Goal: Information Seeking & Learning: Check status

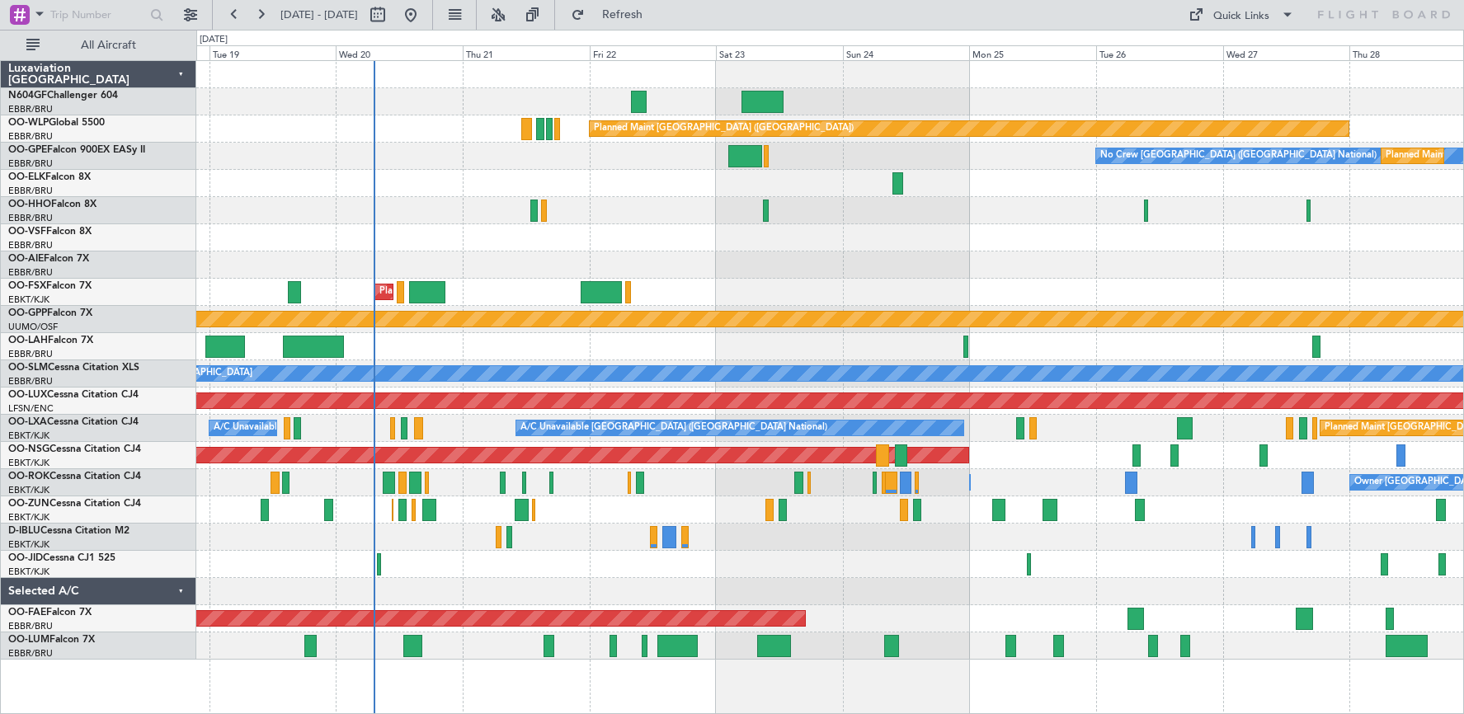
click at [824, 267] on div at bounding box center [829, 265] width 1267 height 27
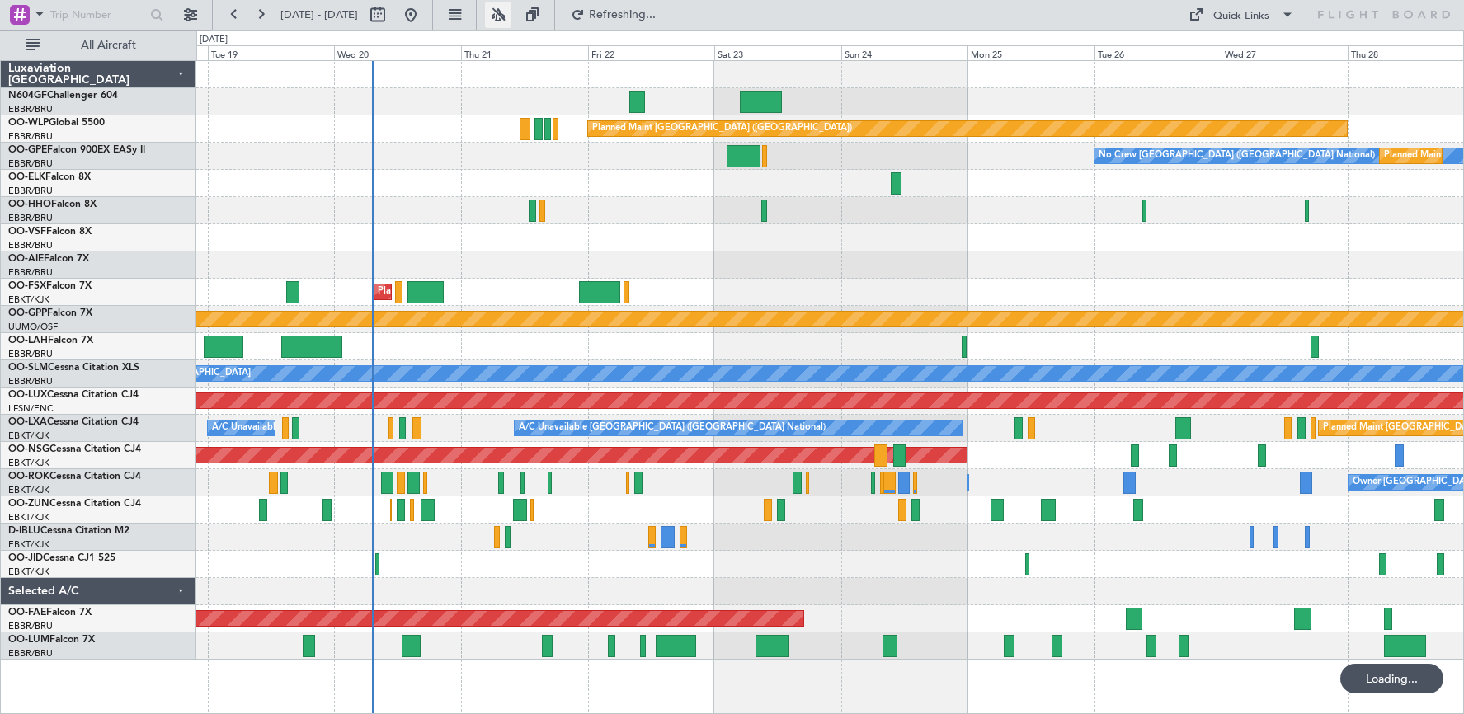
click at [511, 16] on button at bounding box center [498, 15] width 26 height 26
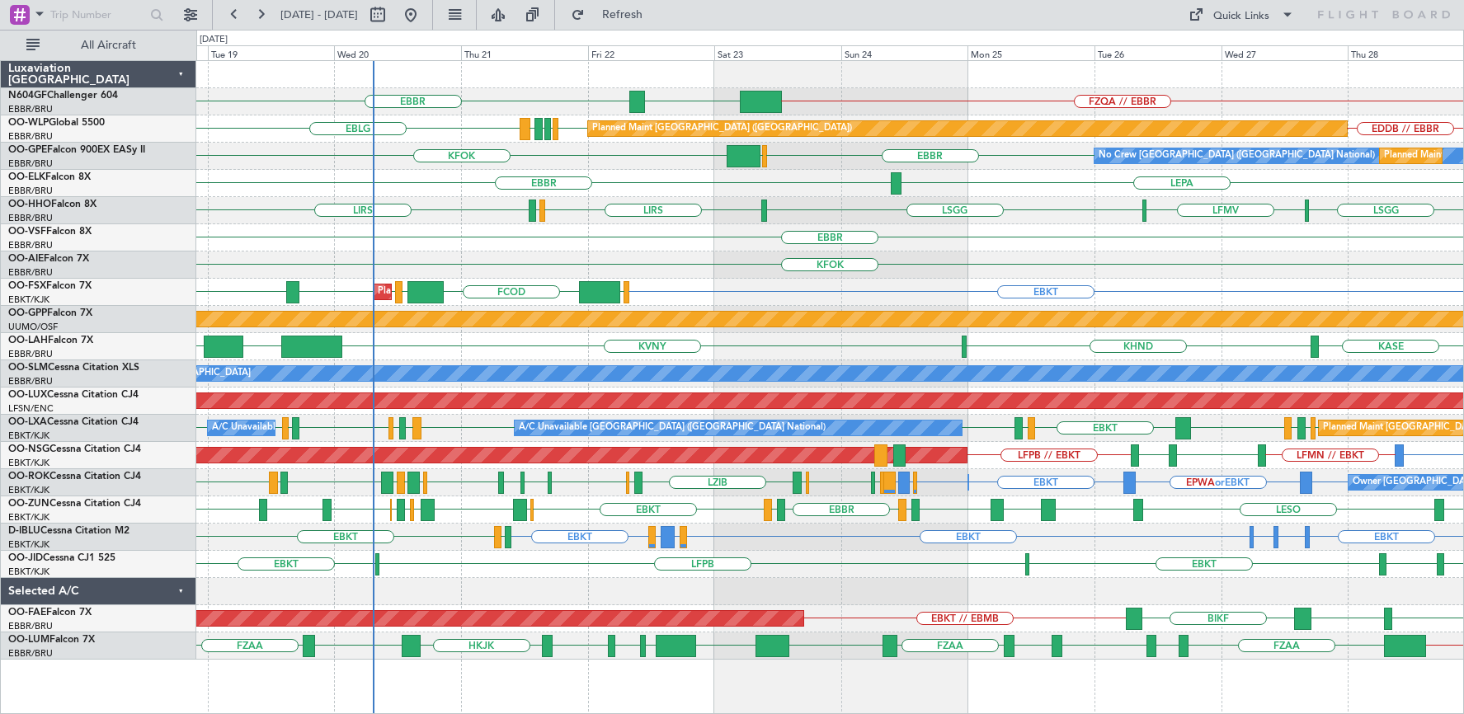
click at [488, 235] on div "EBBR" at bounding box center [829, 237] width 1267 height 27
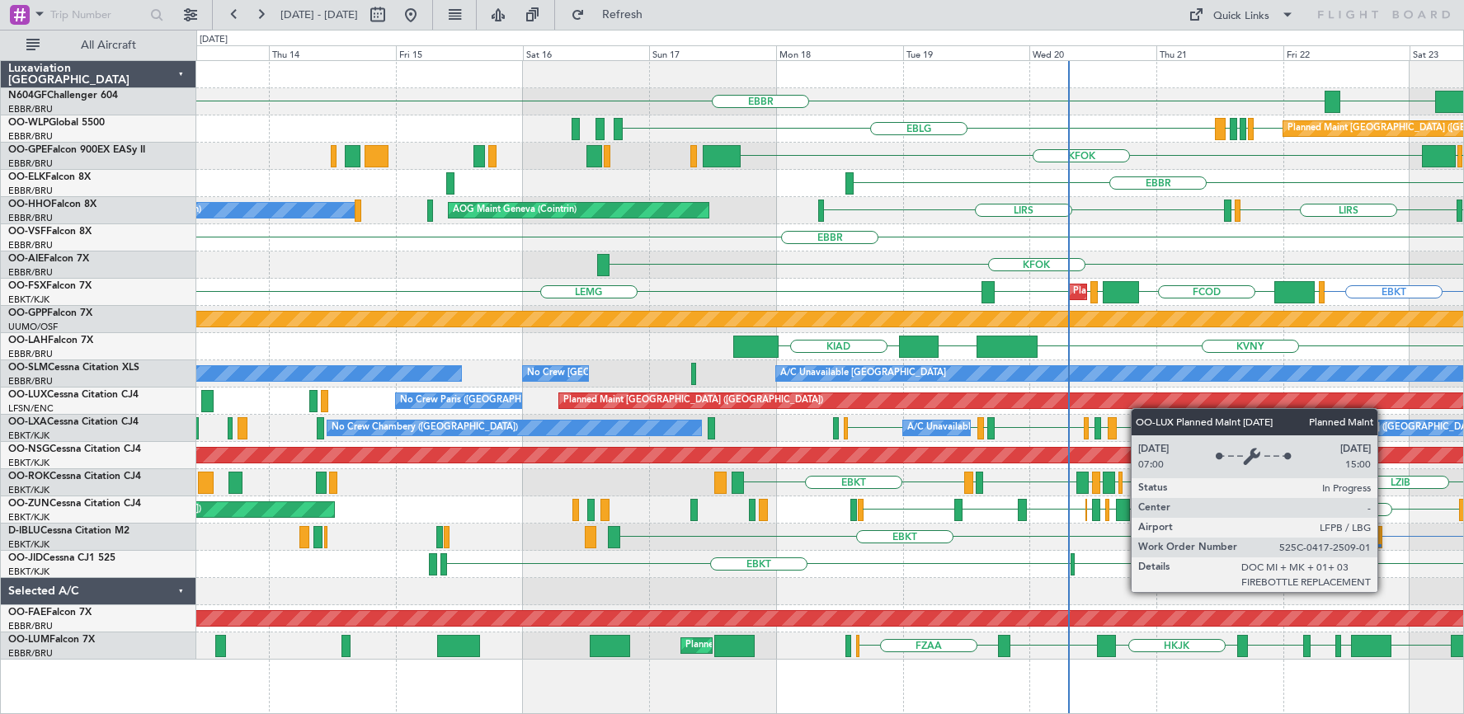
click at [1145, 407] on div "LGSA [GEOGRAPHIC_DATA] FZQA // EBBR EDDB EBLG LIML LDDU EBLG Planned Maint [GEO…" at bounding box center [829, 360] width 1267 height 599
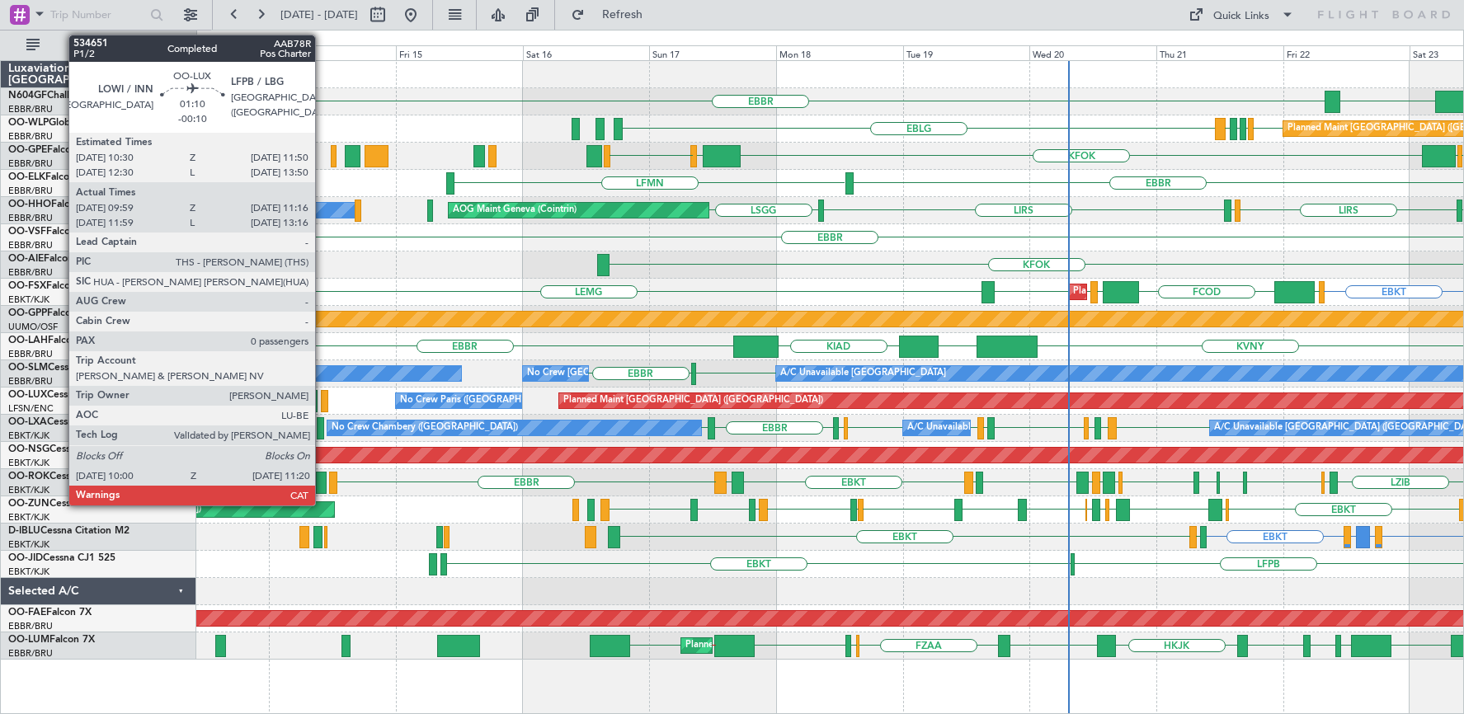
click at [323, 399] on div at bounding box center [324, 401] width 7 height 22
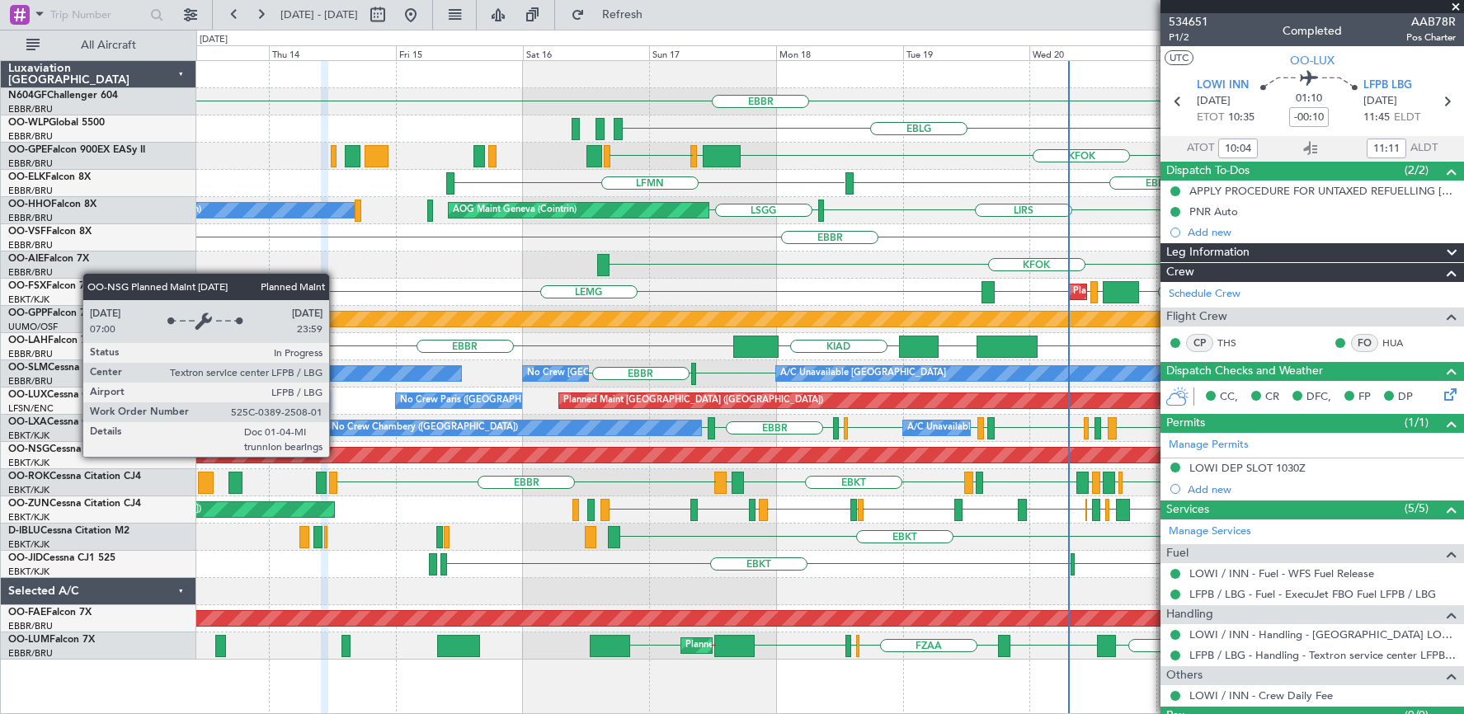
click at [337, 456] on div "Planned Maint [GEOGRAPHIC_DATA] ([GEOGRAPHIC_DATA])" at bounding box center [794, 455] width 1736 height 15
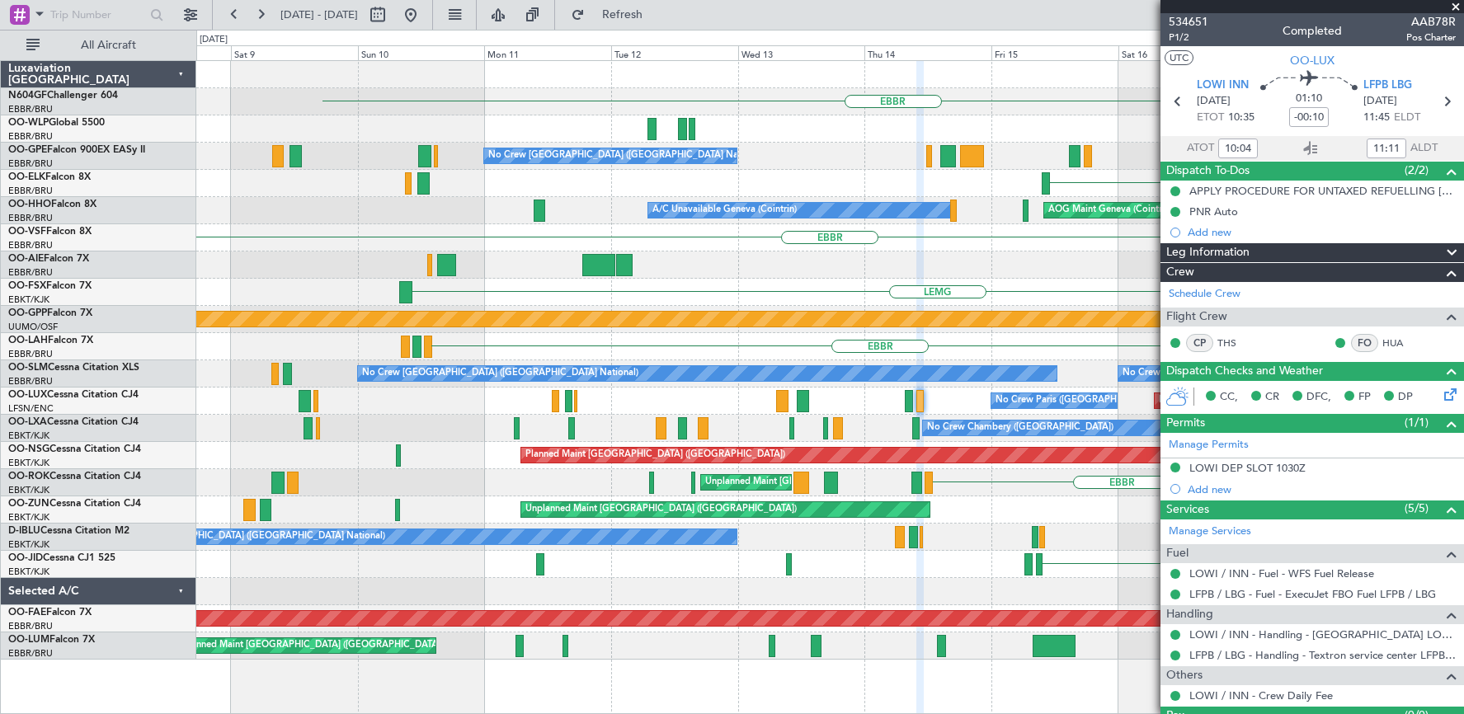
click at [966, 506] on div "EBBR EBLG Planned Maint Milan ([GEOGRAPHIC_DATA]) KFOK [GEOGRAPHIC_DATA] [GEOGR…" at bounding box center [829, 360] width 1267 height 599
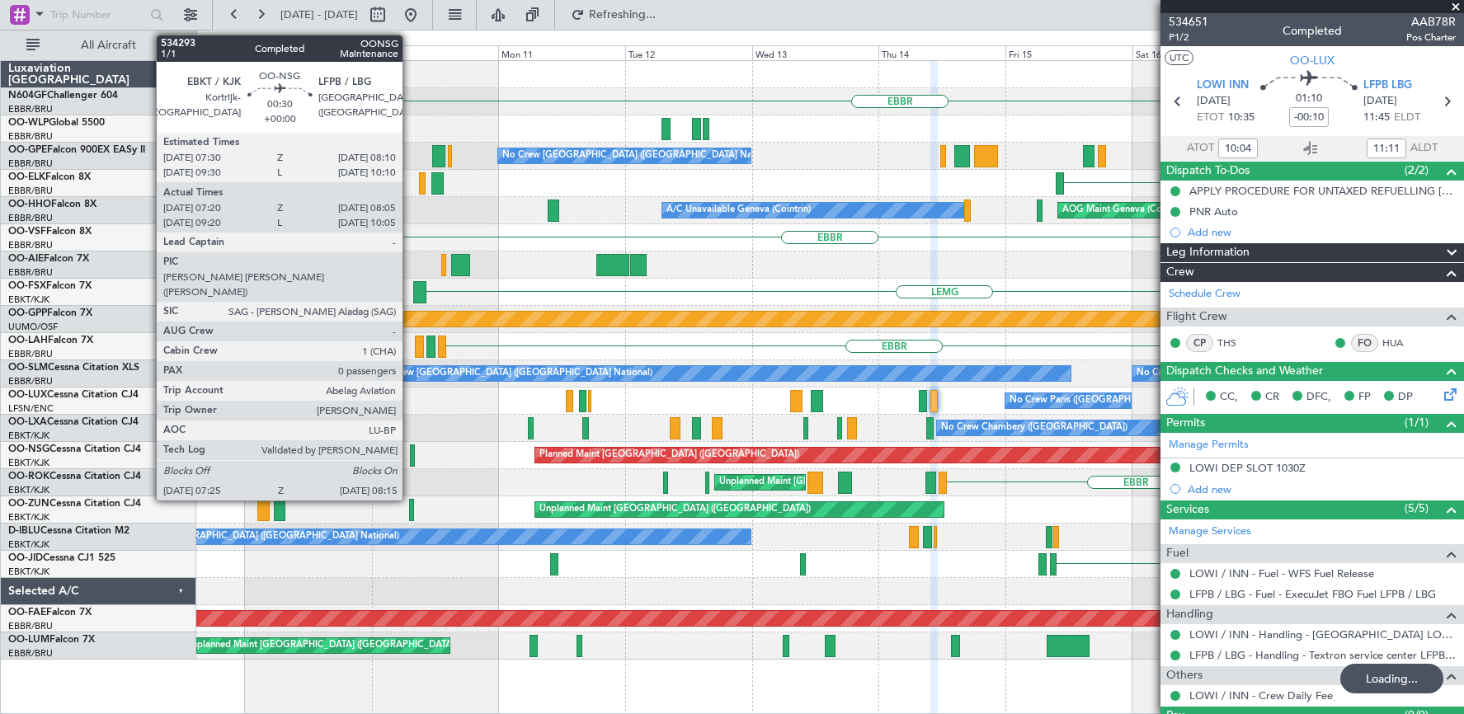
click at [410, 462] on div at bounding box center [412, 456] width 5 height 22
click at [412, 460] on div at bounding box center [412, 456] width 5 height 22
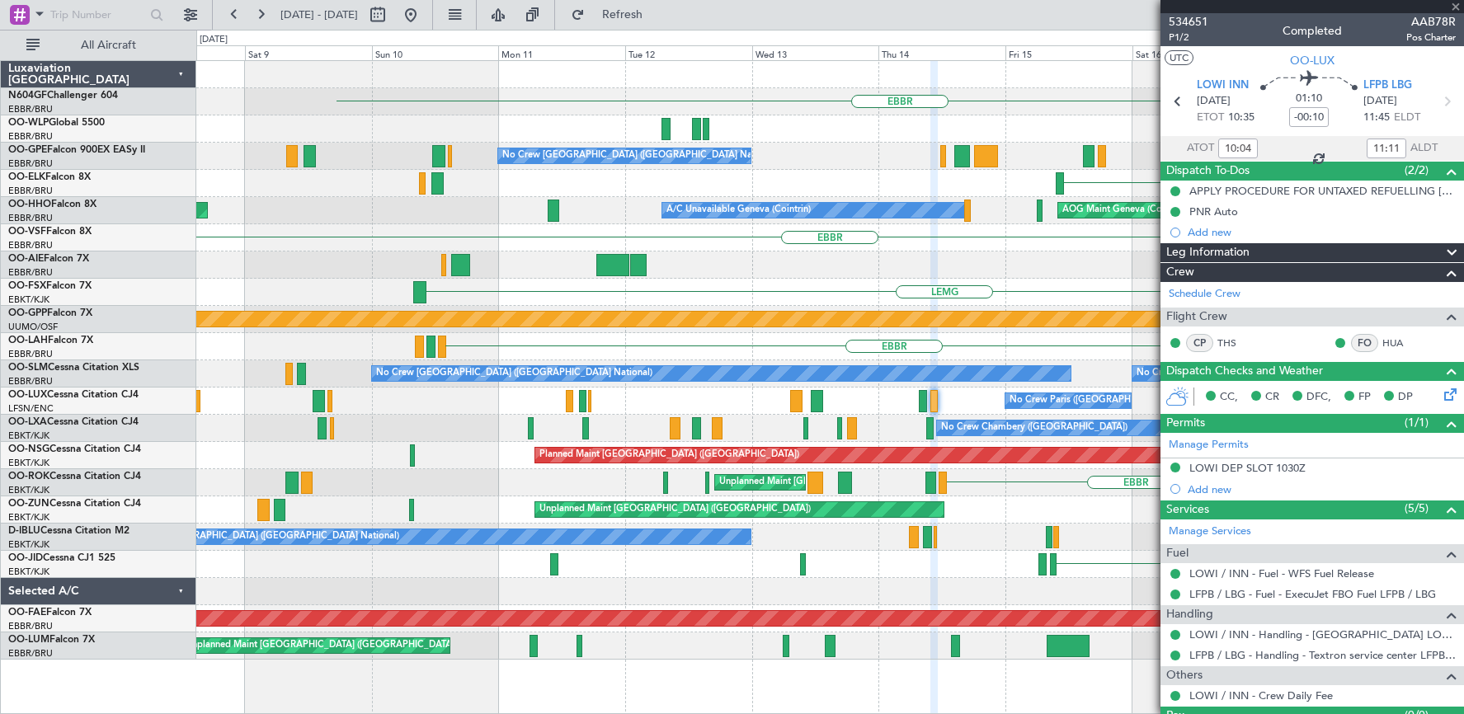
type input "07:25"
type input "08:00"
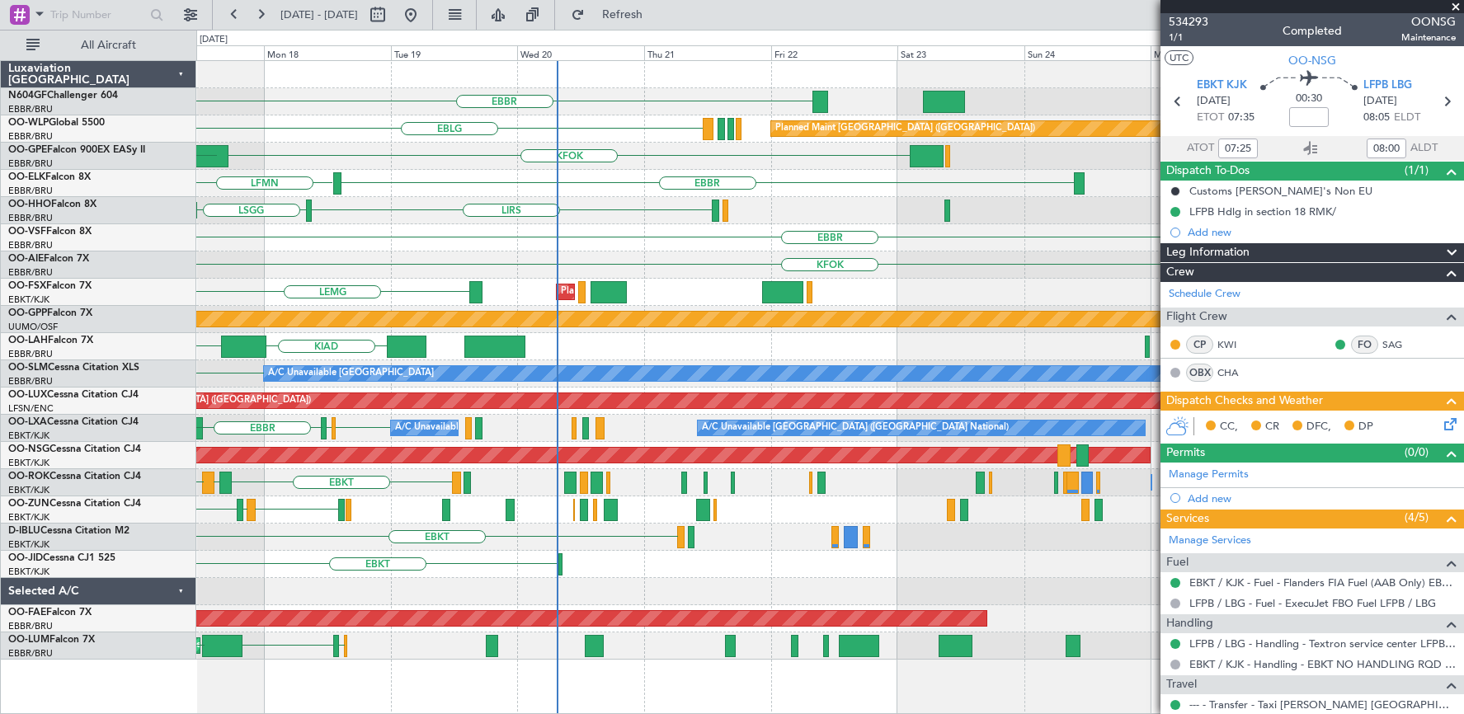
click at [0, 529] on html "[DATE] - [DATE] Refresh Quick Links All Aircraft [GEOGRAPHIC_DATA] EBLG Planned…" at bounding box center [732, 357] width 1464 height 714
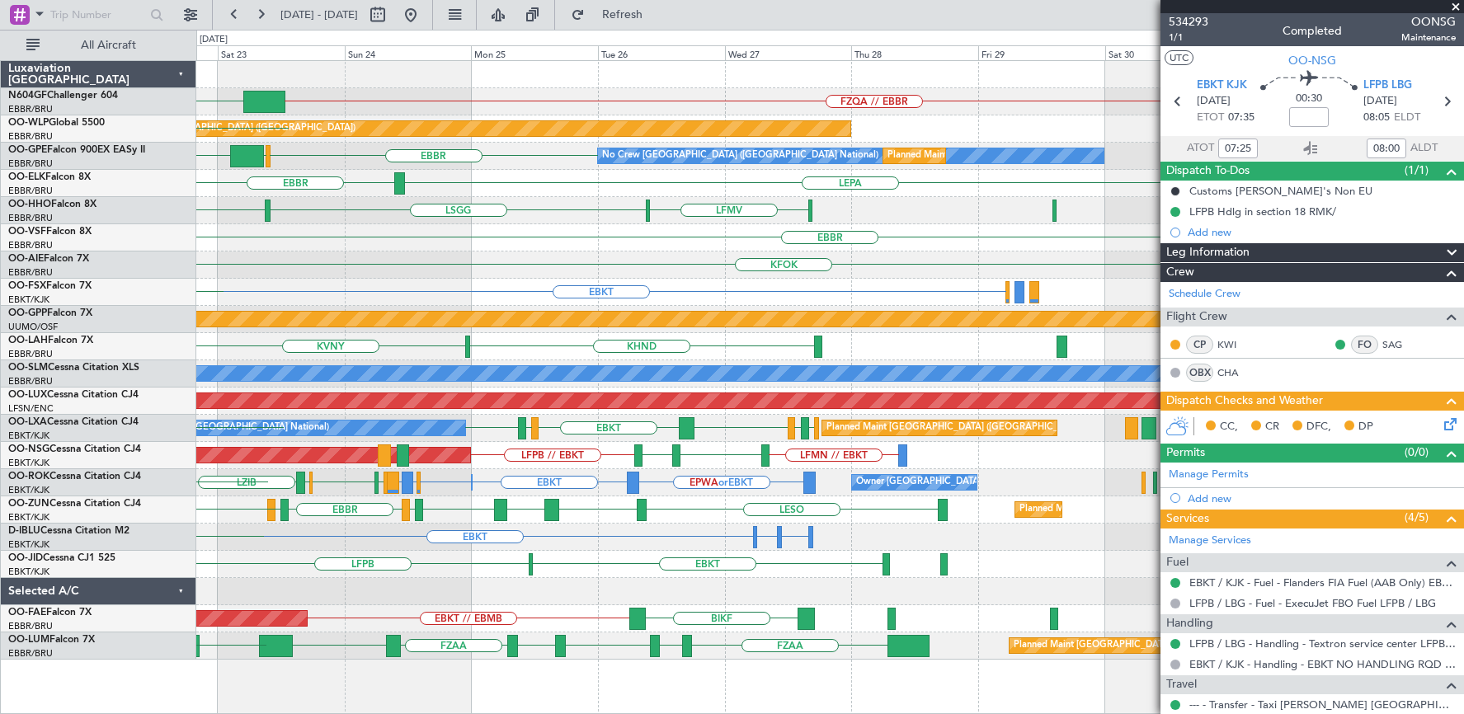
click at [374, 579] on div at bounding box center [829, 591] width 1267 height 27
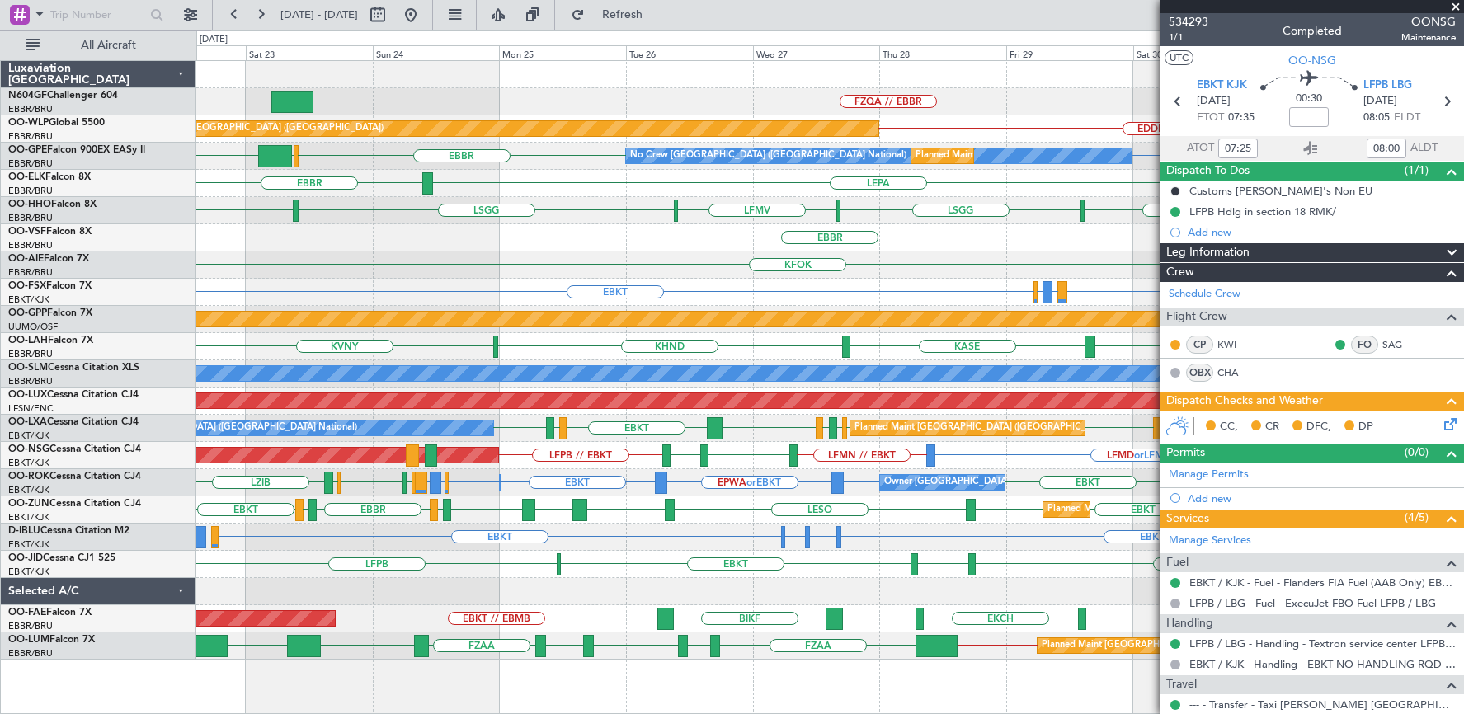
click at [800, 384] on div "FZQA // EBBR [GEOGRAPHIC_DATA] EDDB // EBBR Planned Maint [GEOGRAPHIC_DATA] ([G…" at bounding box center [829, 360] width 1267 height 599
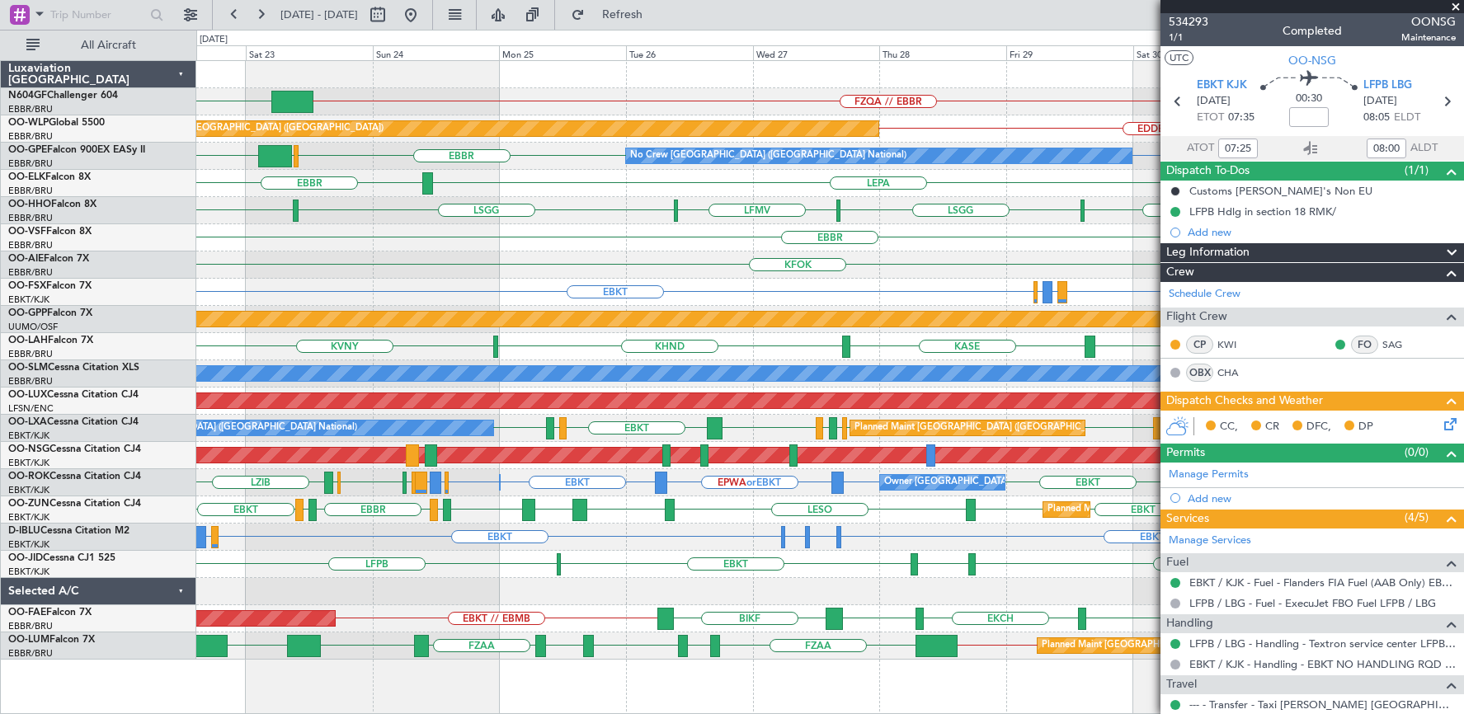
click at [365, 266] on div "KFOK [GEOGRAPHIC_DATA] Planned Maint [GEOGRAPHIC_DATA] ([GEOGRAPHIC_DATA])" at bounding box center [829, 265] width 1267 height 27
click at [424, 14] on button at bounding box center [411, 15] width 26 height 26
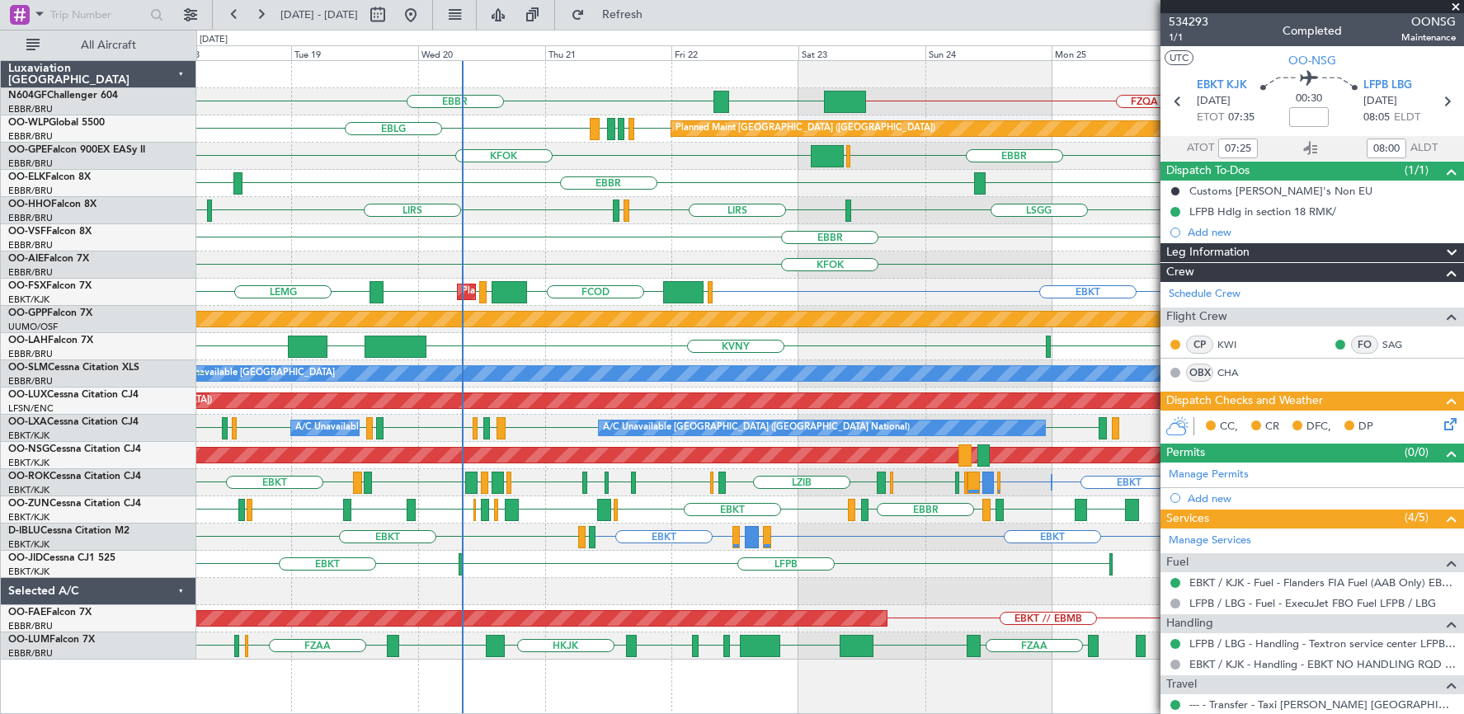
click at [646, 240] on div "EBBR" at bounding box center [829, 237] width 1267 height 27
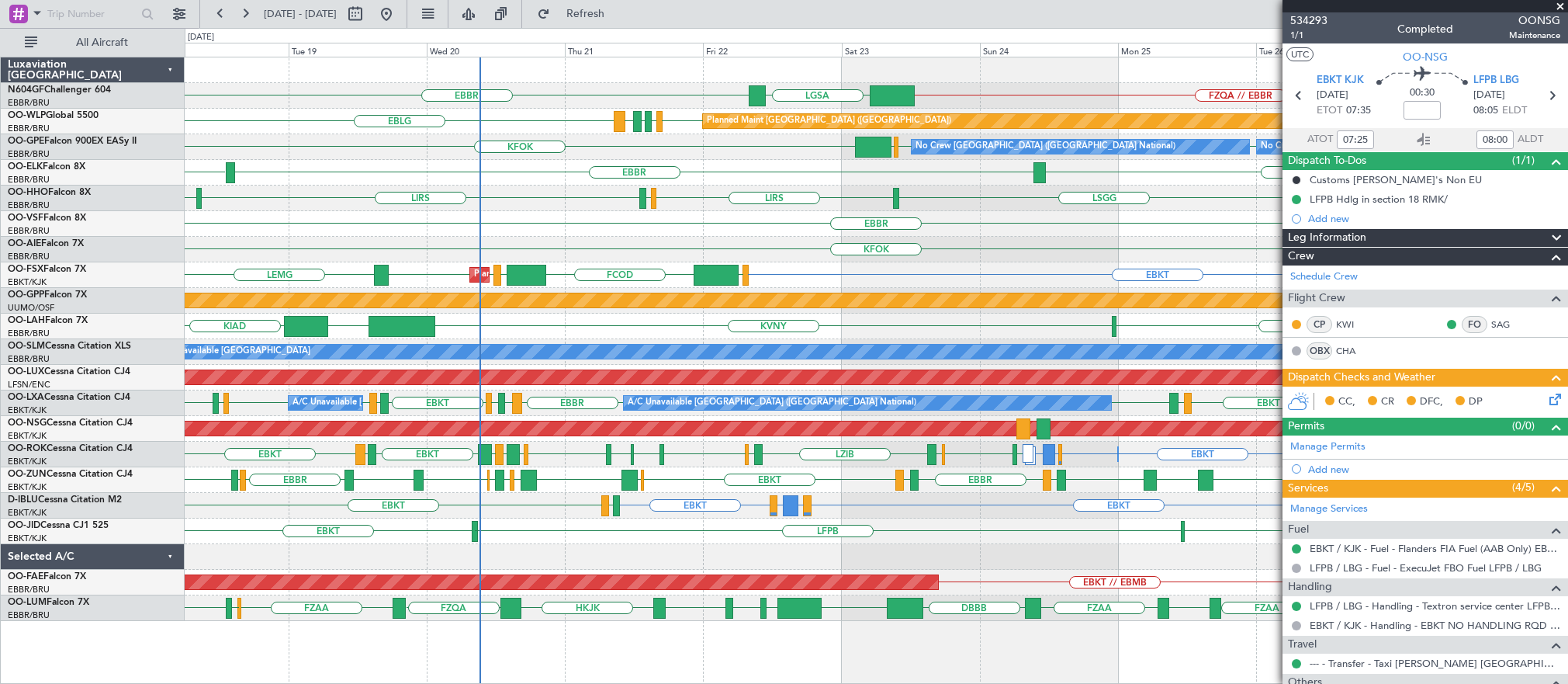
click at [1376, 5] on span at bounding box center [1560, 7] width 15 height 14
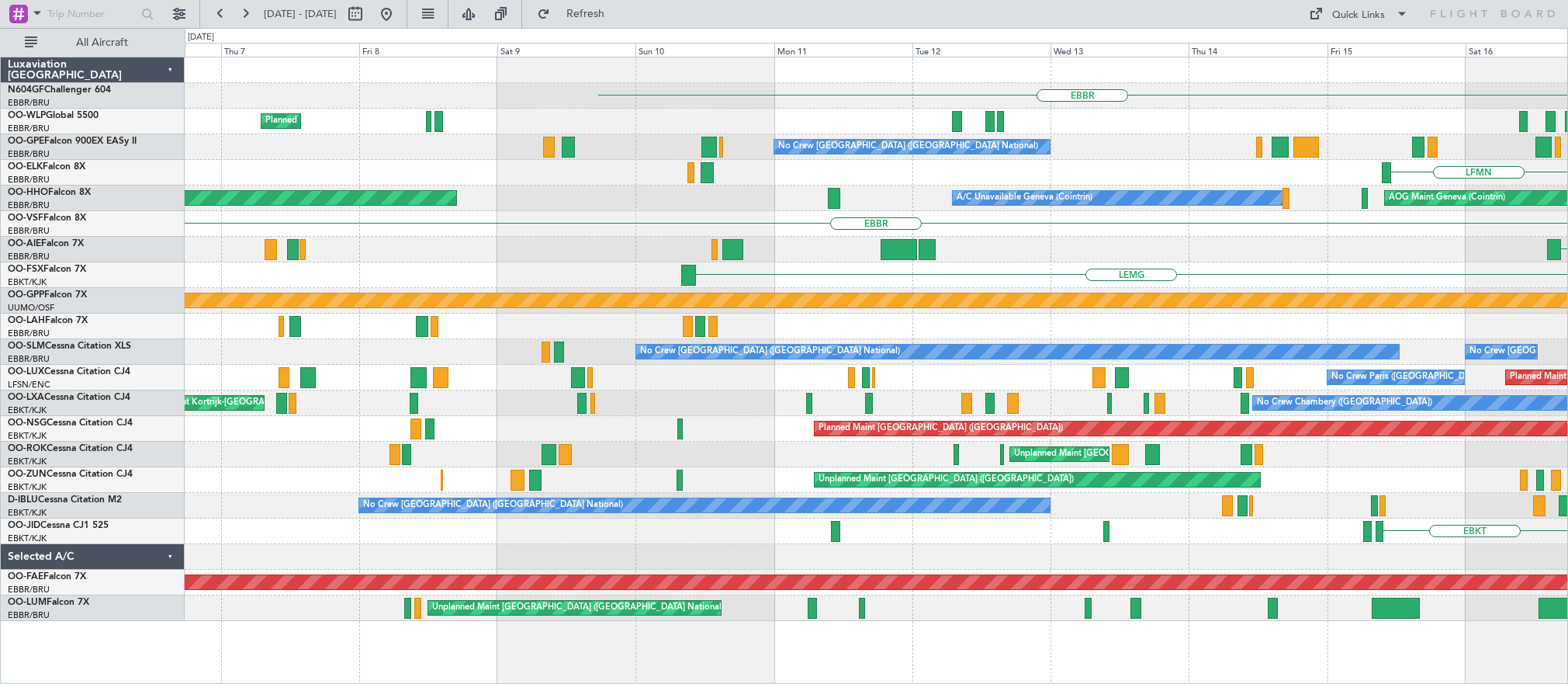
click at [1376, 62] on html "[DATE] - [DATE] Refresh Quick Links All Aircraft [GEOGRAPHIC_DATA] Planned Main…" at bounding box center [784, 342] width 1568 height 684
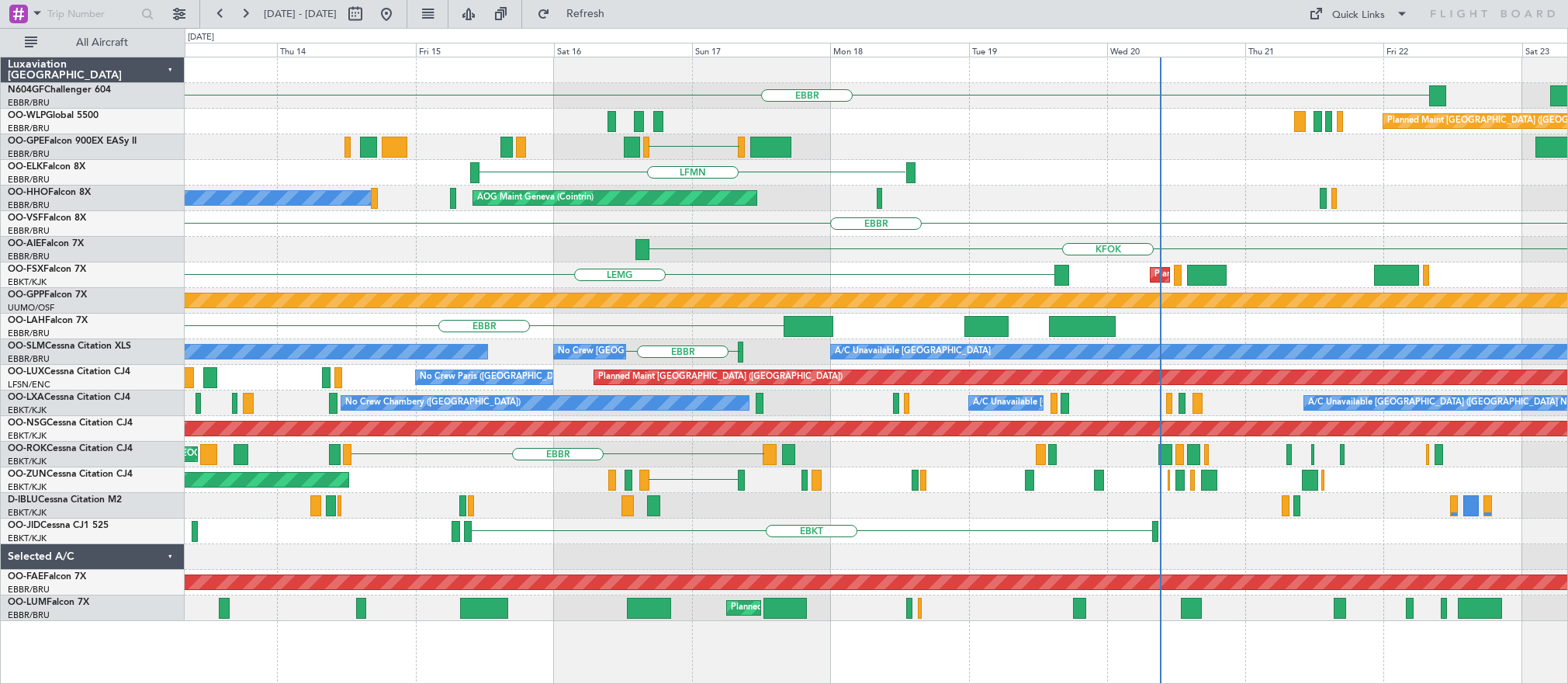
click at [298, 316] on div "EBBR Planned Maint Berlin (Brandenburg) EBBR No Crew Brussels (Brussels Nationa…" at bounding box center [876, 339] width 1383 height 564
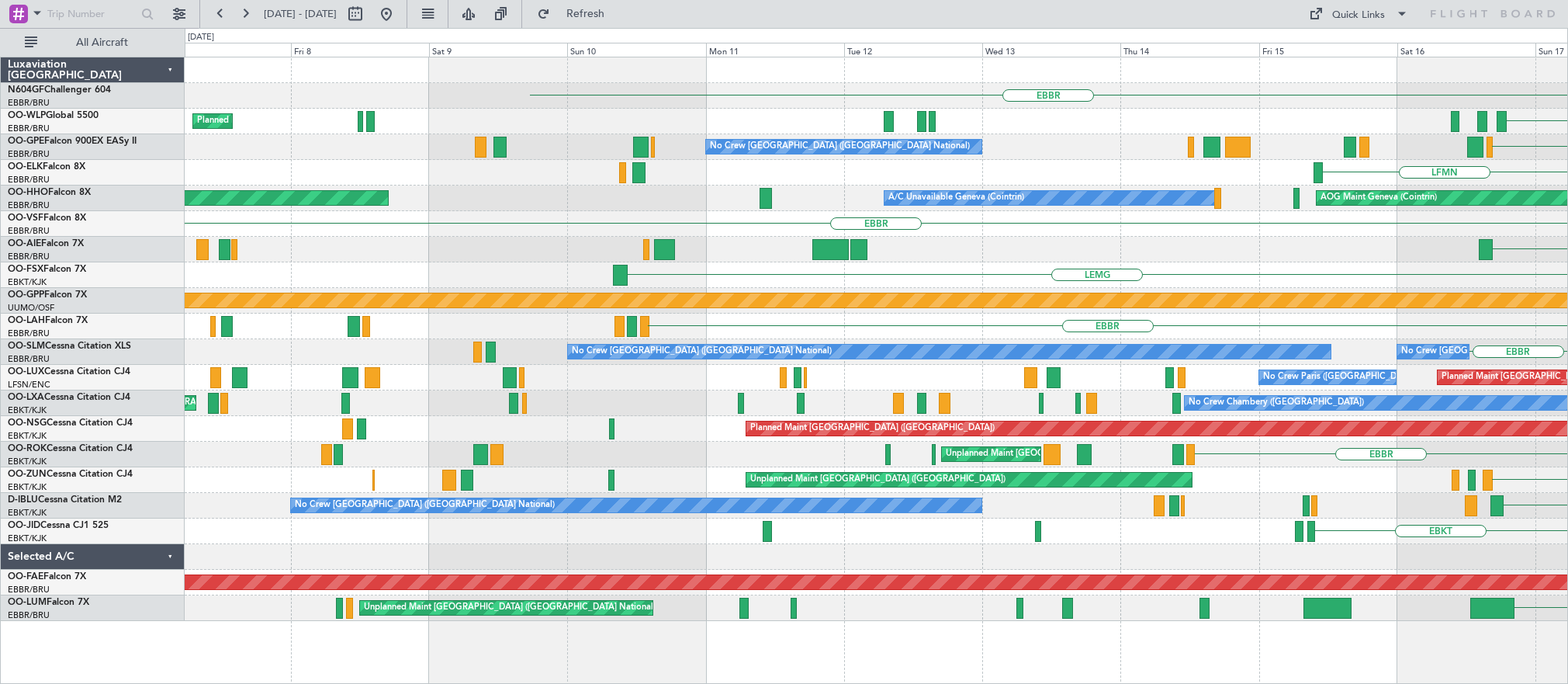
click at [1212, 128] on div "EBBR EBLG Planned Maint Milan (Linate) EBBR No Crew Brussels (Brussels National…" at bounding box center [876, 339] width 1383 height 564
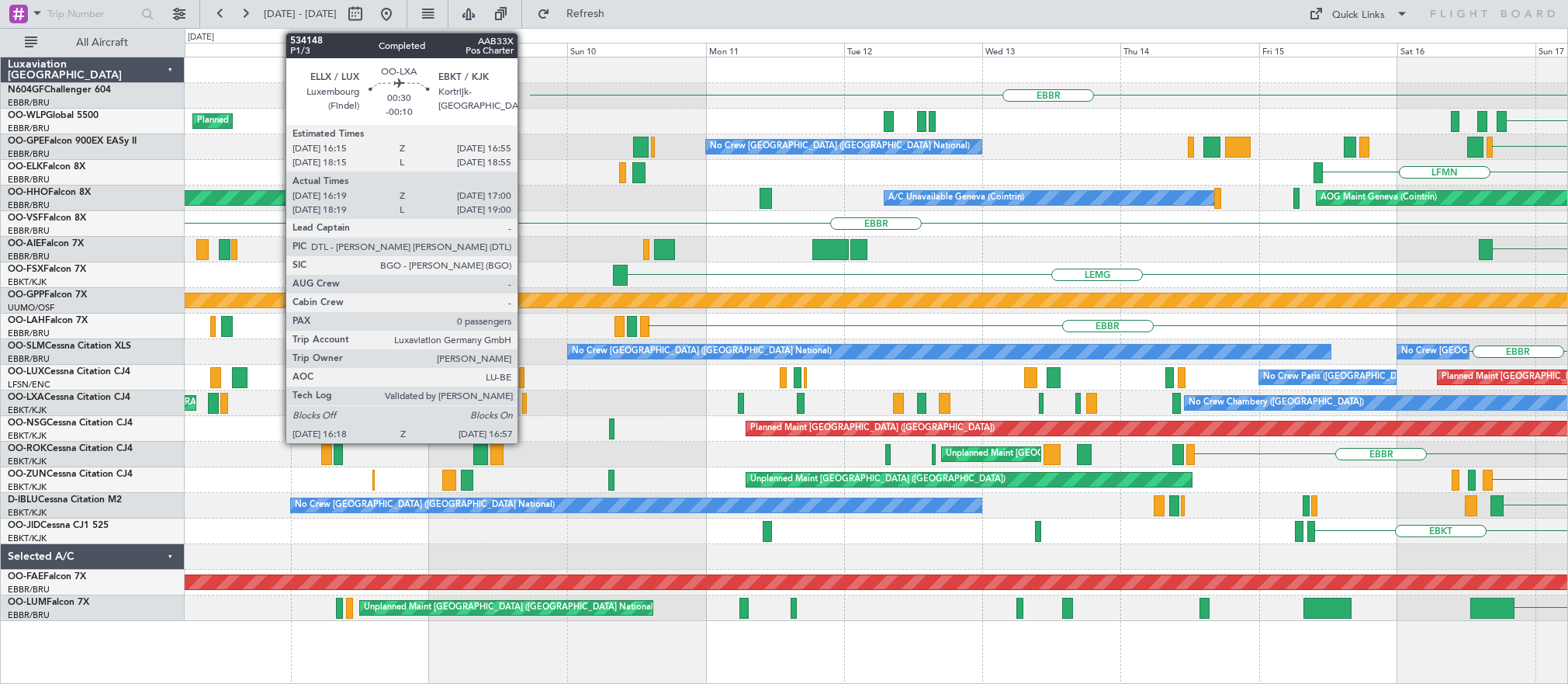
click at [525, 408] on div at bounding box center [524, 403] width 4 height 21
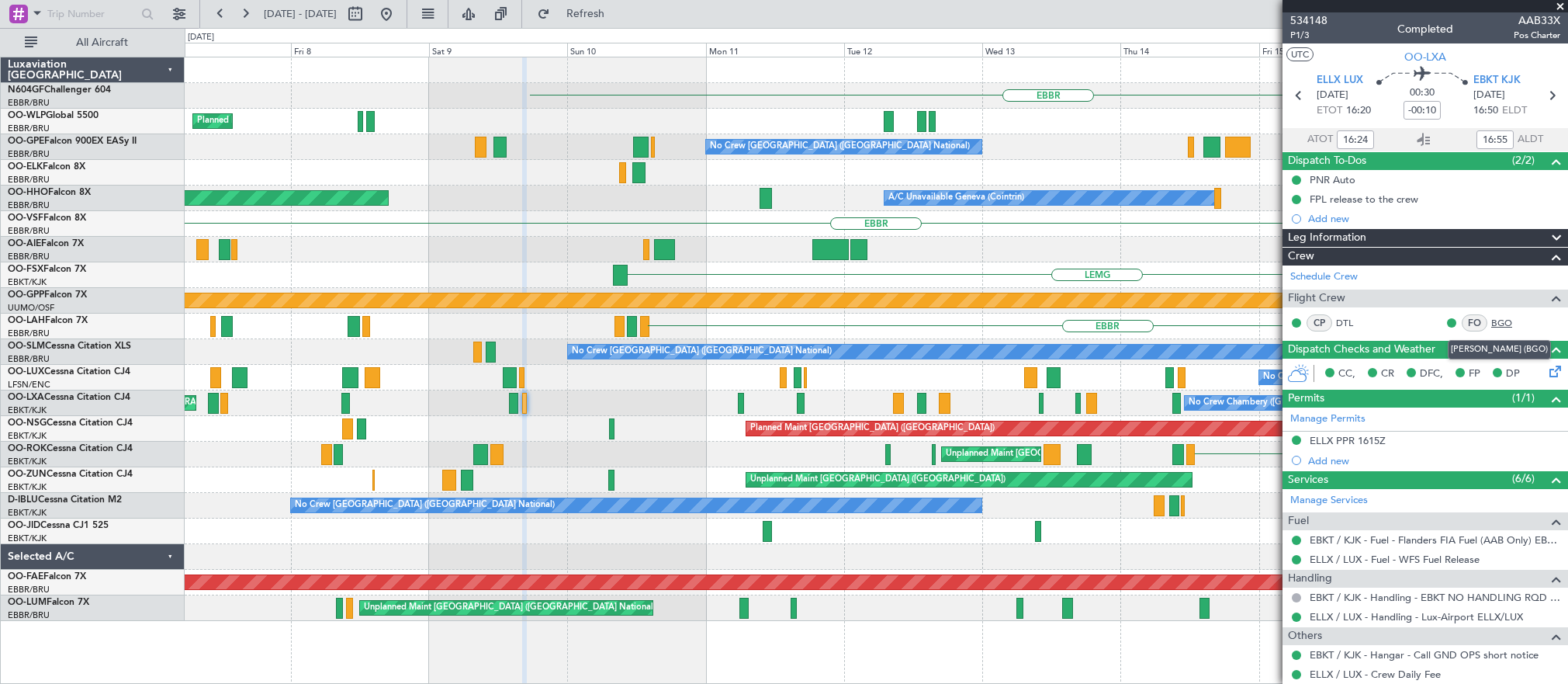
click at [1491, 320] on link "BGO" at bounding box center [1508, 323] width 35 height 14
click at [1560, 4] on span at bounding box center [1560, 7] width 15 height 14
